Goal: Check status: Check status

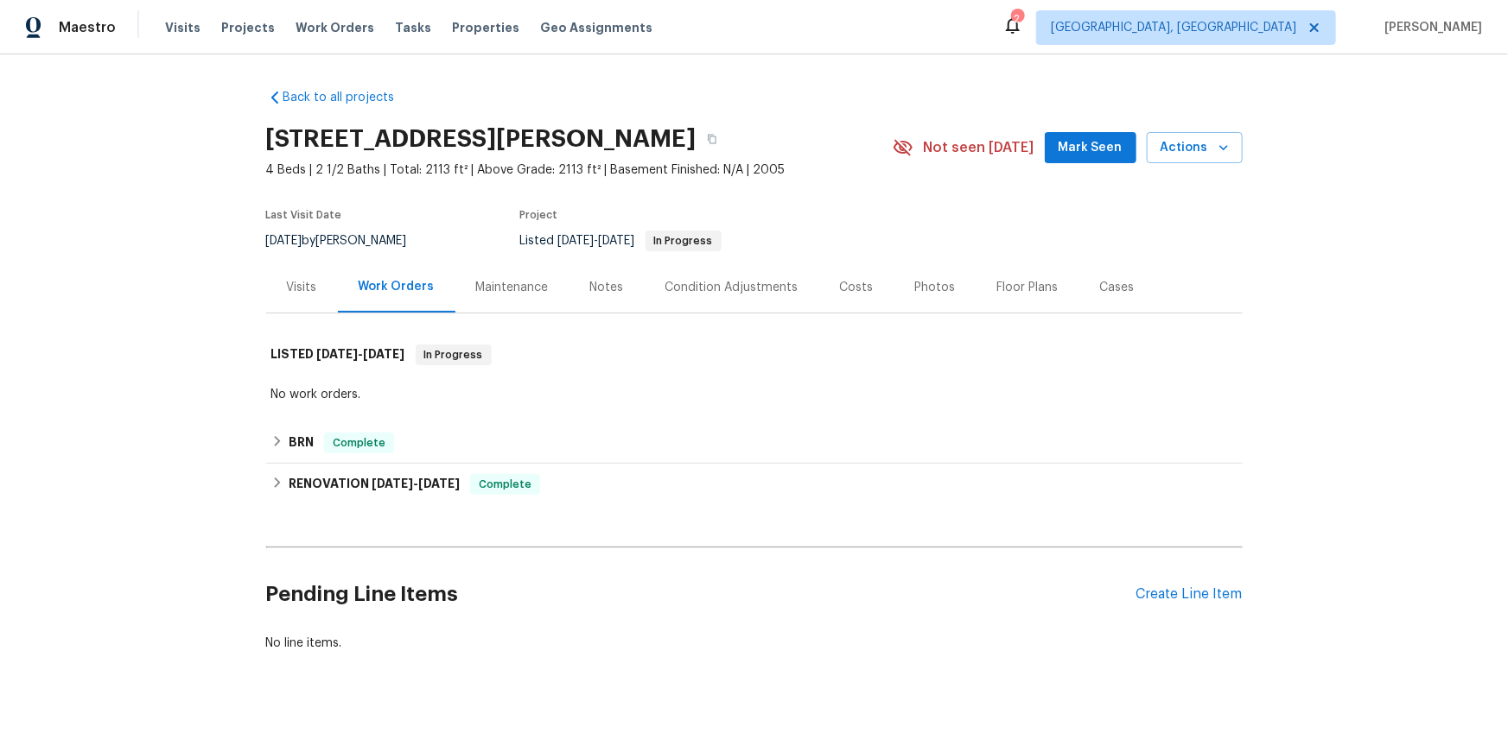
click at [279, 313] on div "Visits" at bounding box center [302, 287] width 72 height 51
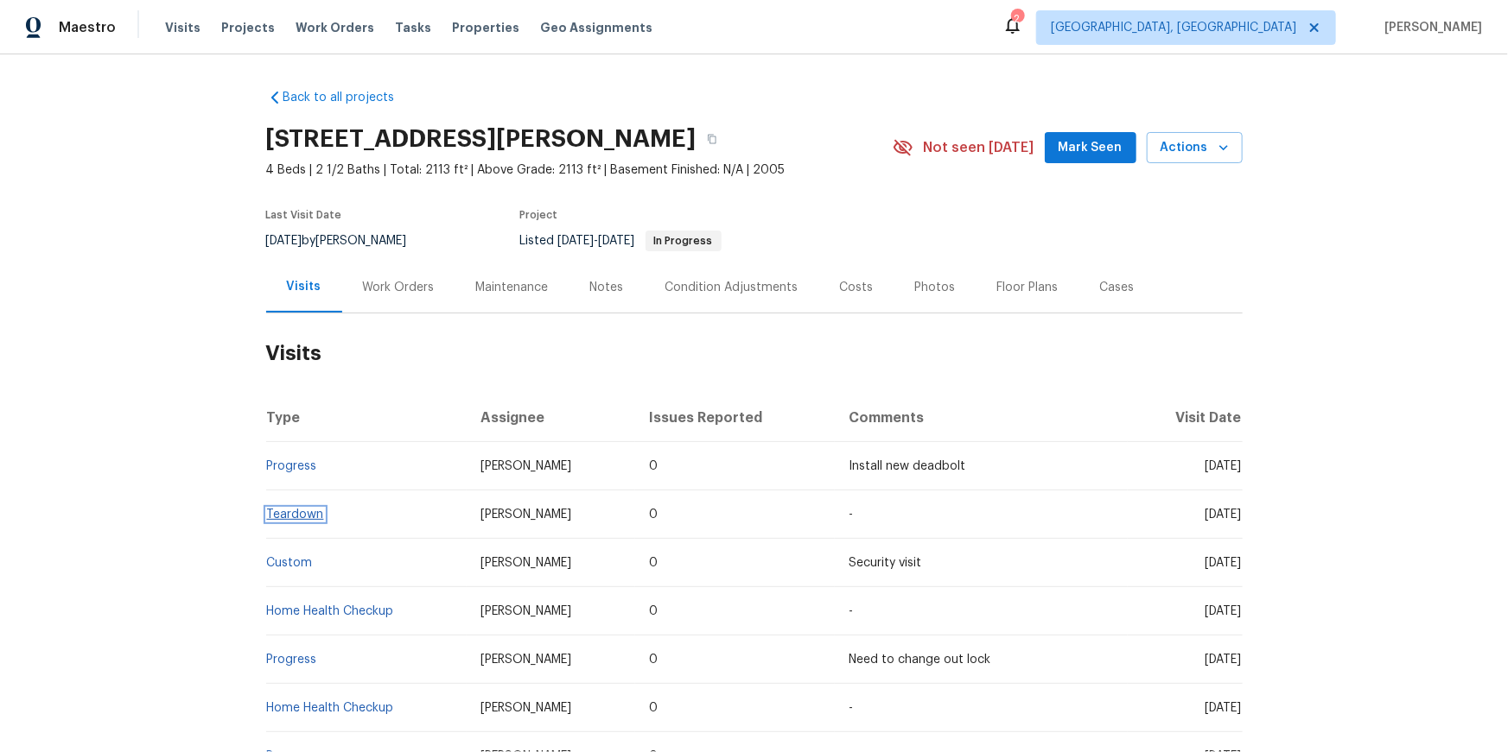
click at [299, 521] on link "Teardown" at bounding box center [295, 515] width 57 height 12
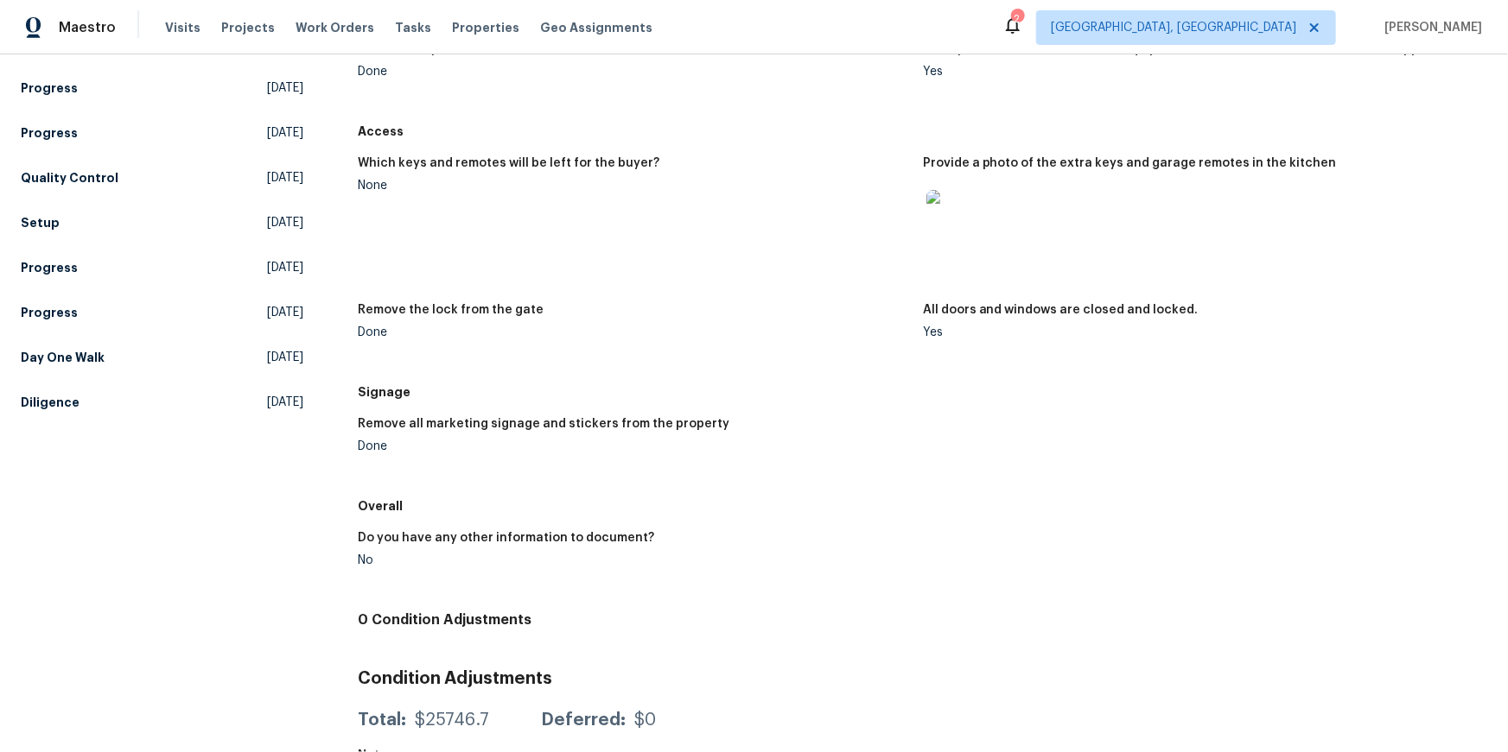
scroll to position [422, 0]
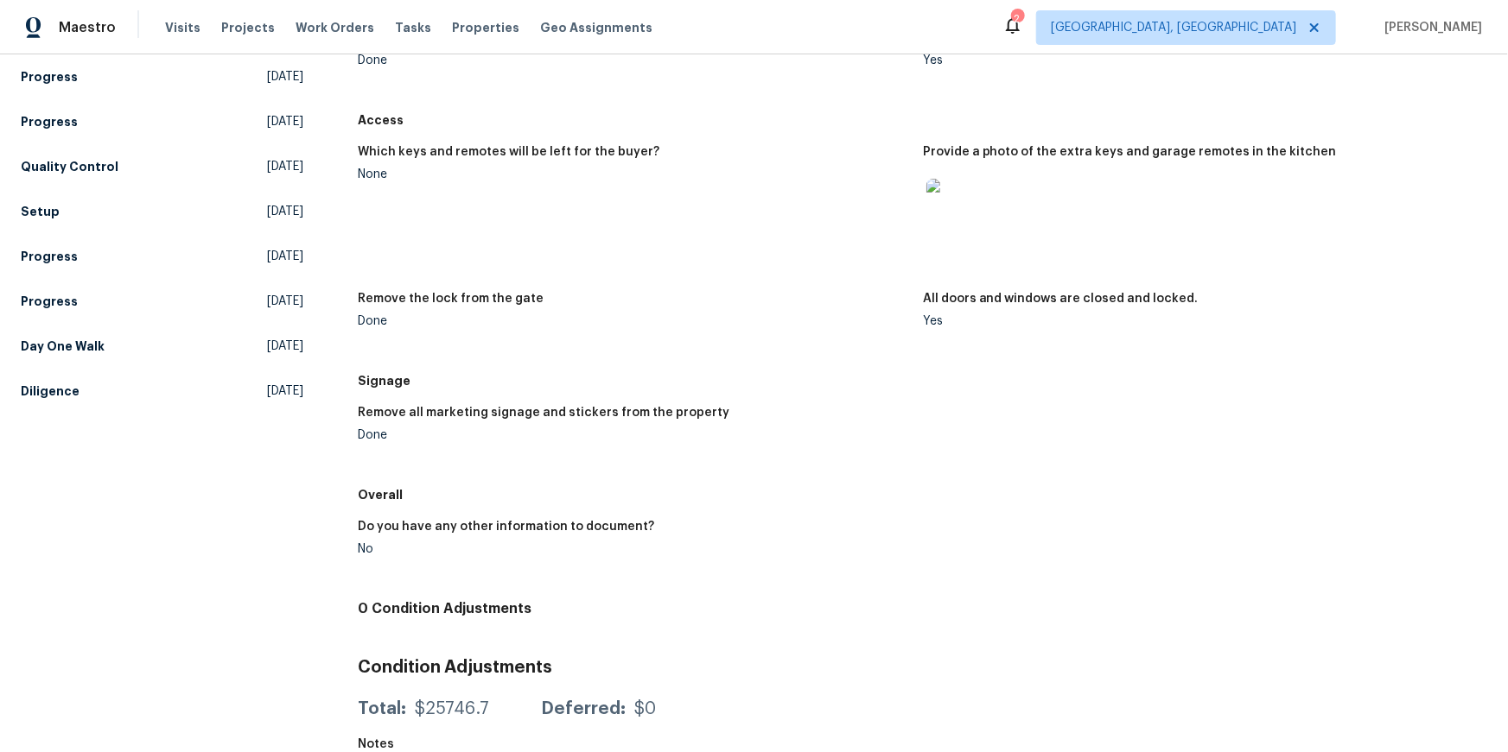
click at [956, 234] on img at bounding box center [953, 206] width 55 height 55
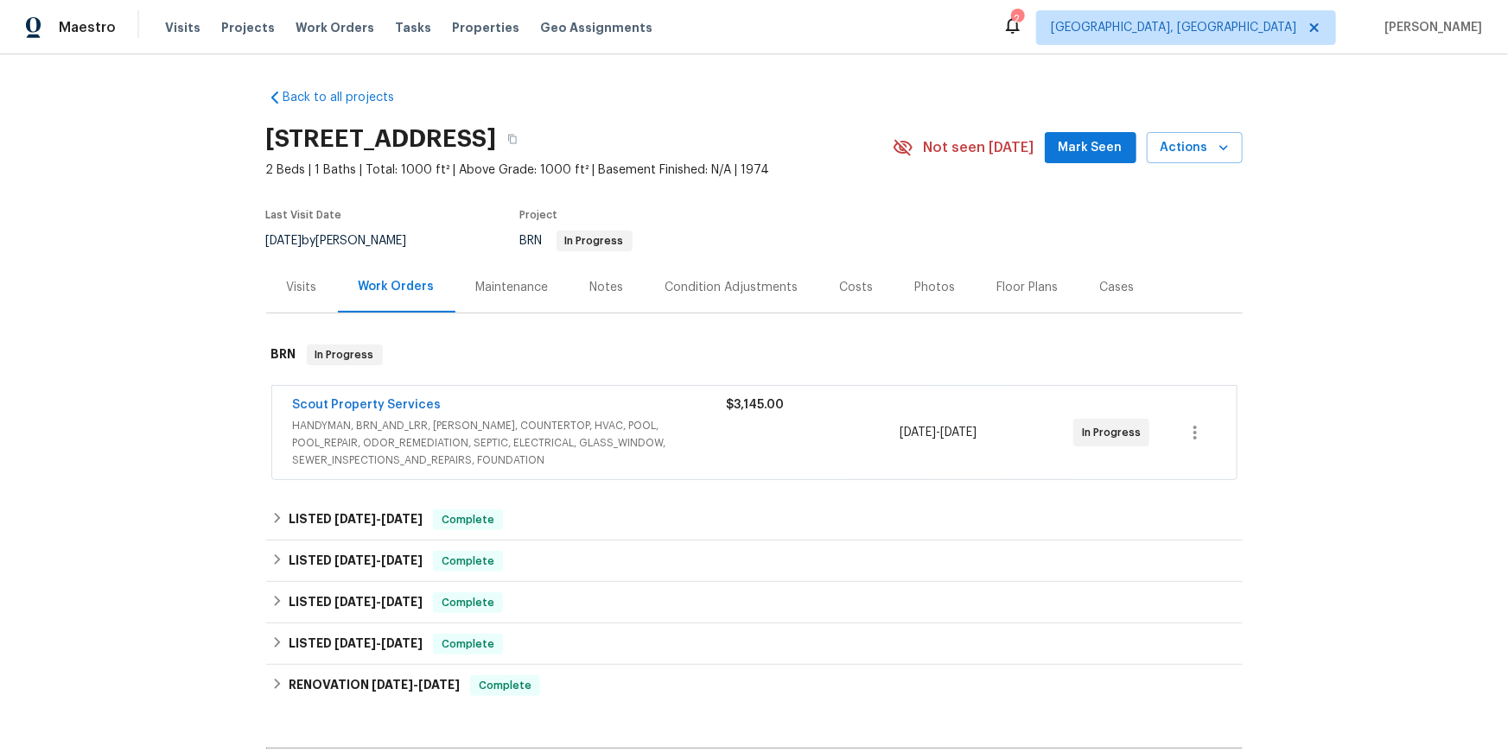
click at [447, 313] on div "Work Orders" at bounding box center [396, 287] width 117 height 51
click at [387, 411] on link "Scout Property Services" at bounding box center [367, 405] width 149 height 12
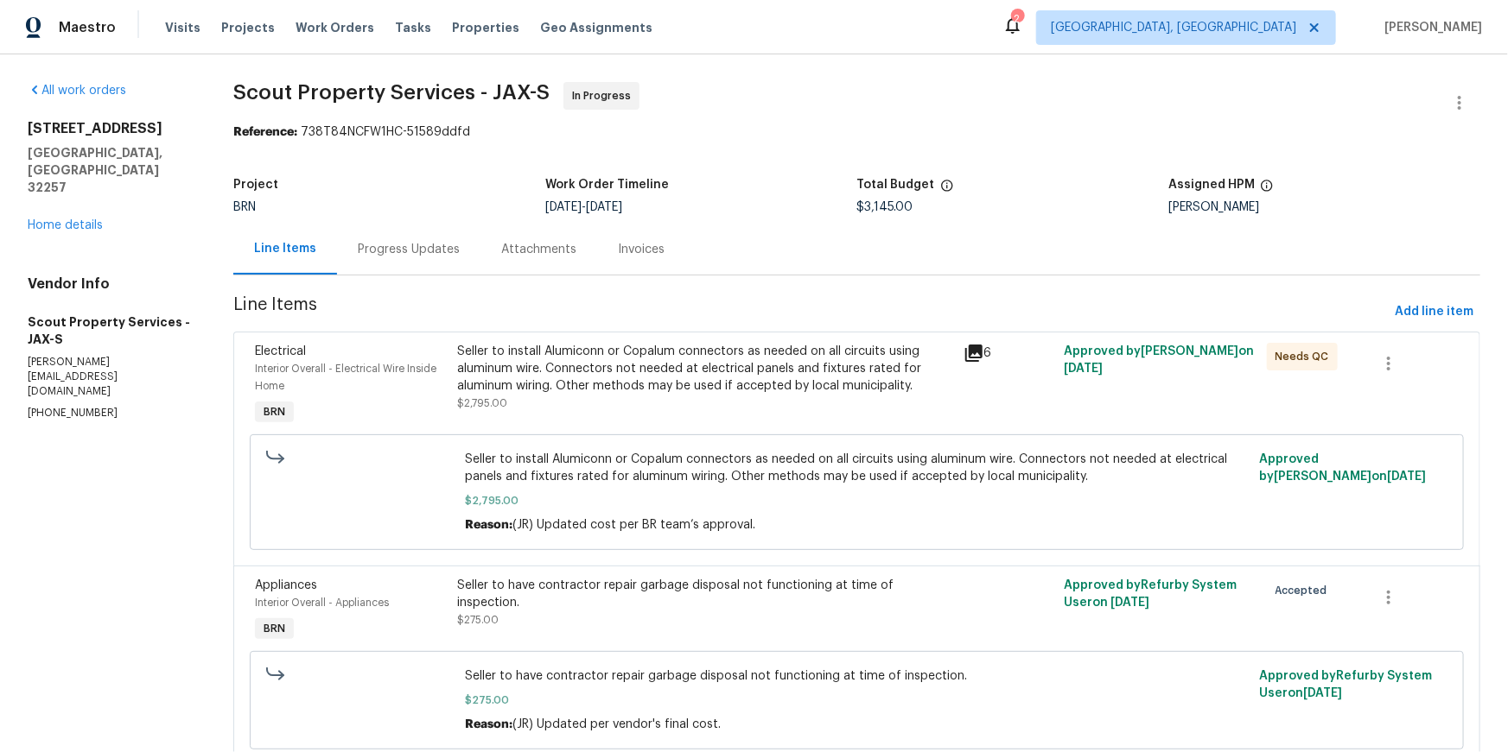
click at [454, 272] on div "Progress Updates" at bounding box center [408, 249] width 143 height 51
